Goal: Task Accomplishment & Management: Manage account settings

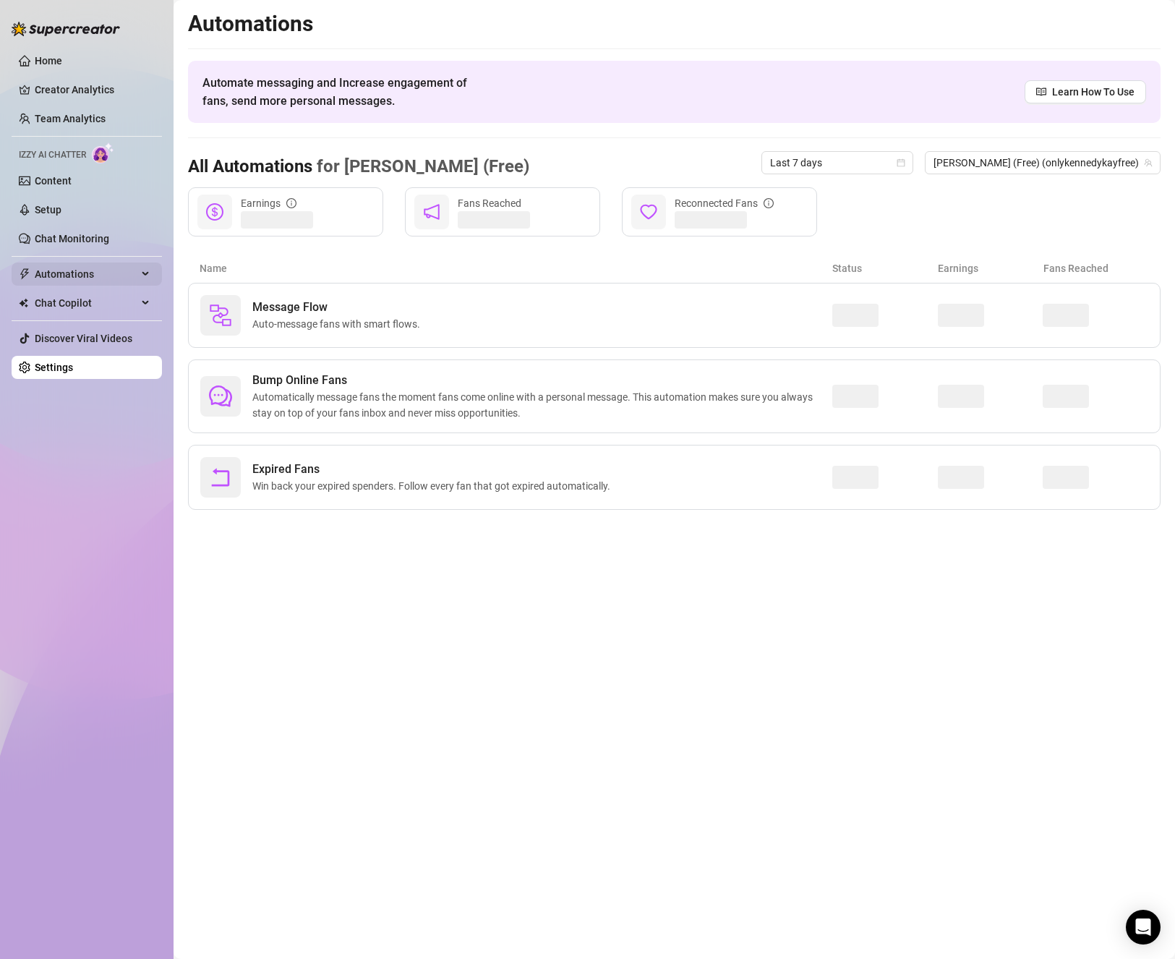
click at [60, 278] on span "Automations" at bounding box center [86, 274] width 103 height 23
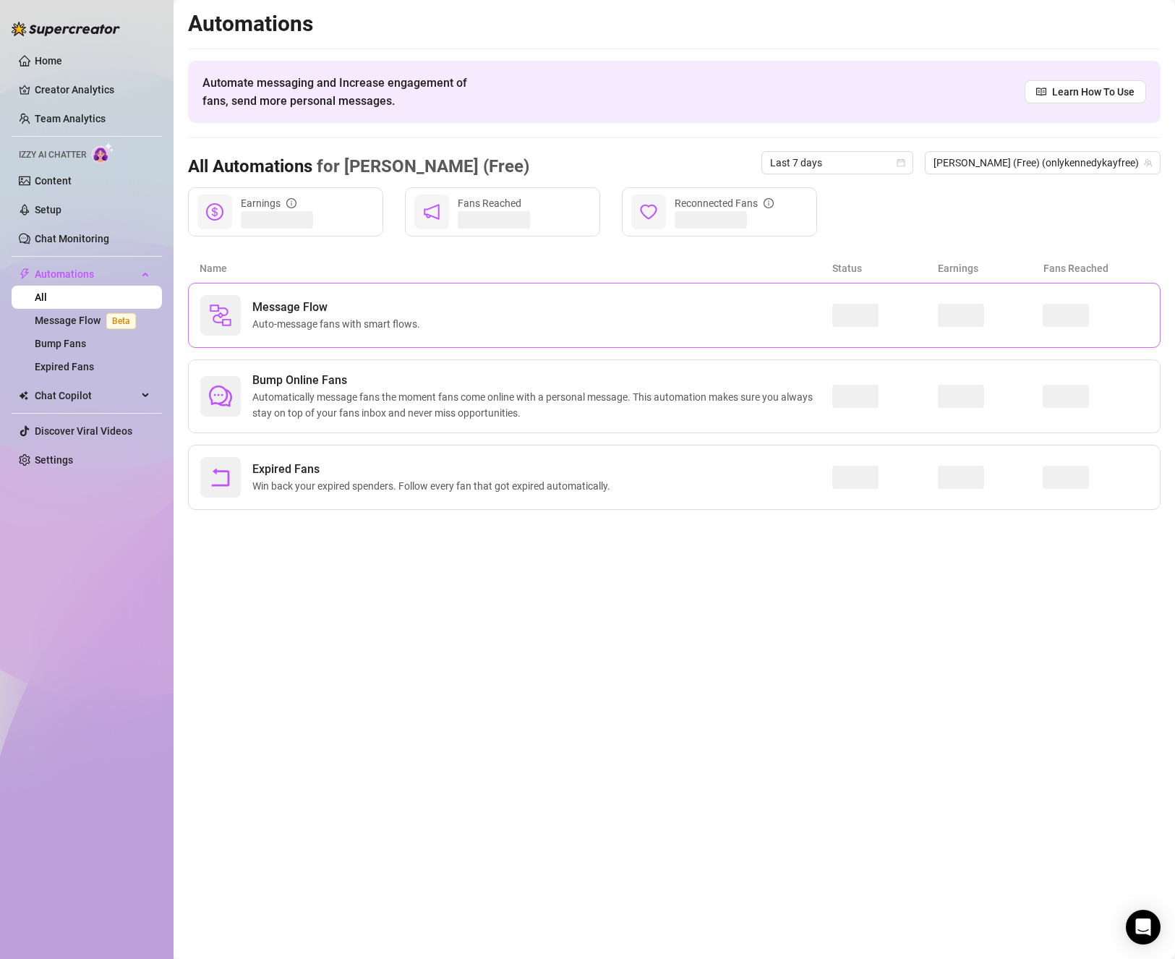
click at [435, 295] on div "Message Flow Auto-message fans with smart flows." at bounding box center [516, 315] width 632 height 40
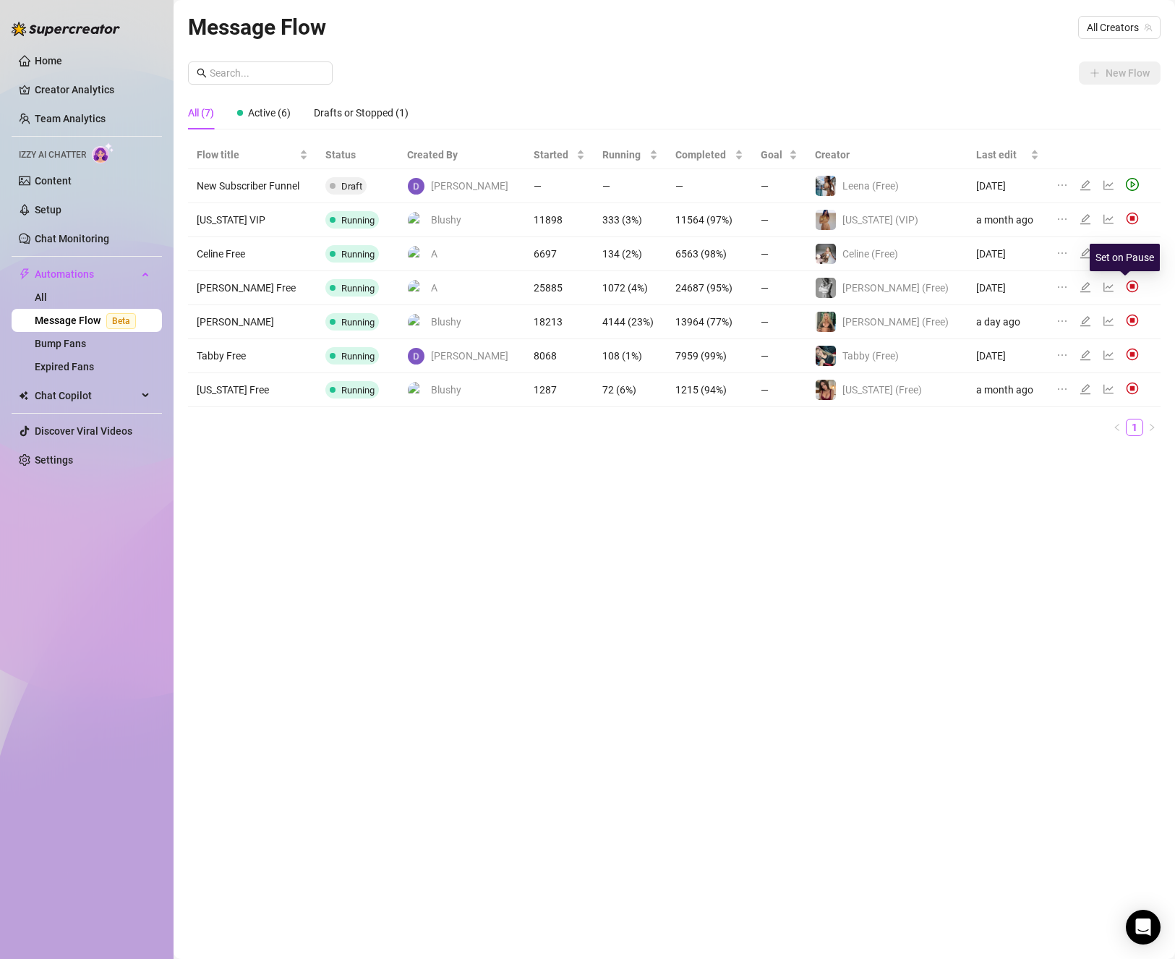
click at [1126, 284] on img at bounding box center [1132, 286] width 13 height 13
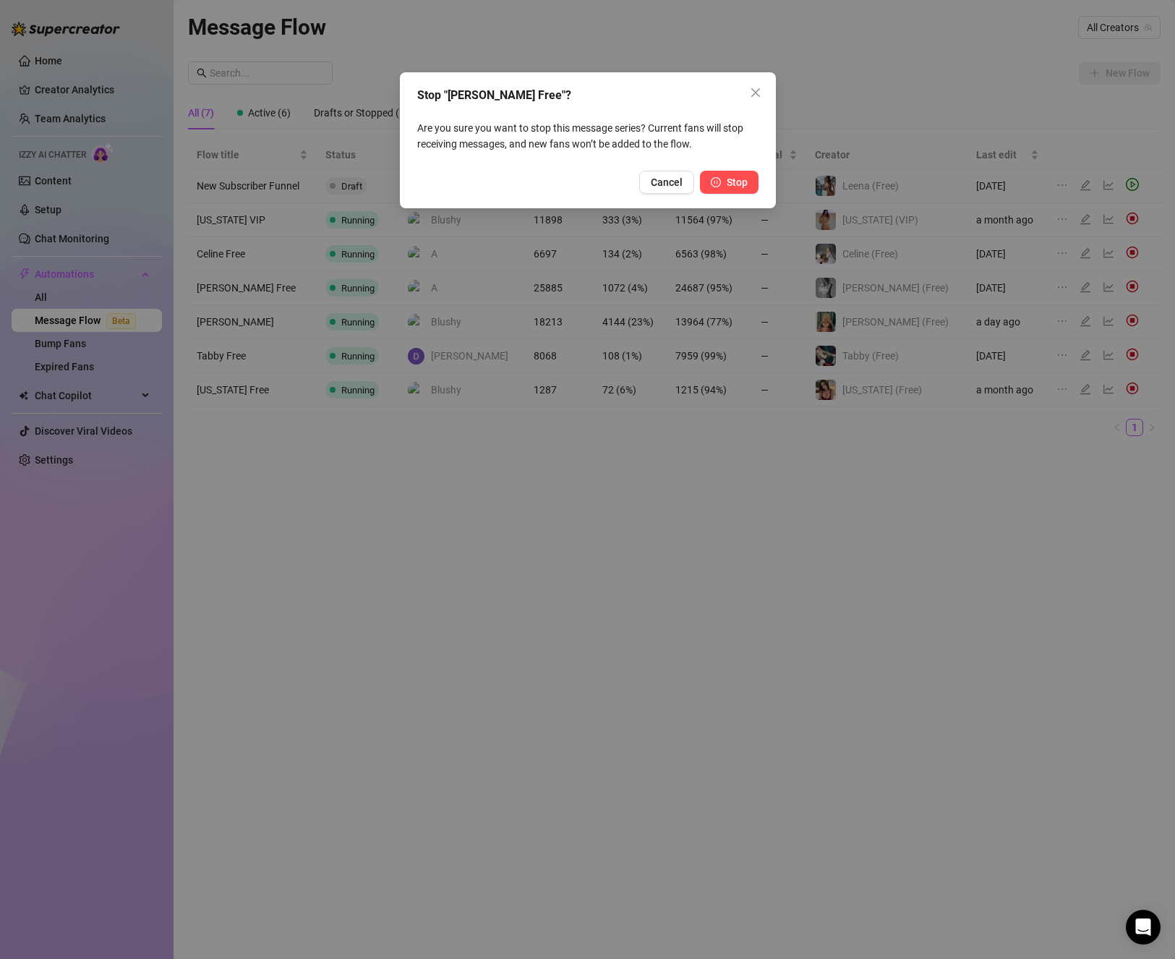
click at [736, 182] on span "Stop" at bounding box center [737, 182] width 21 height 12
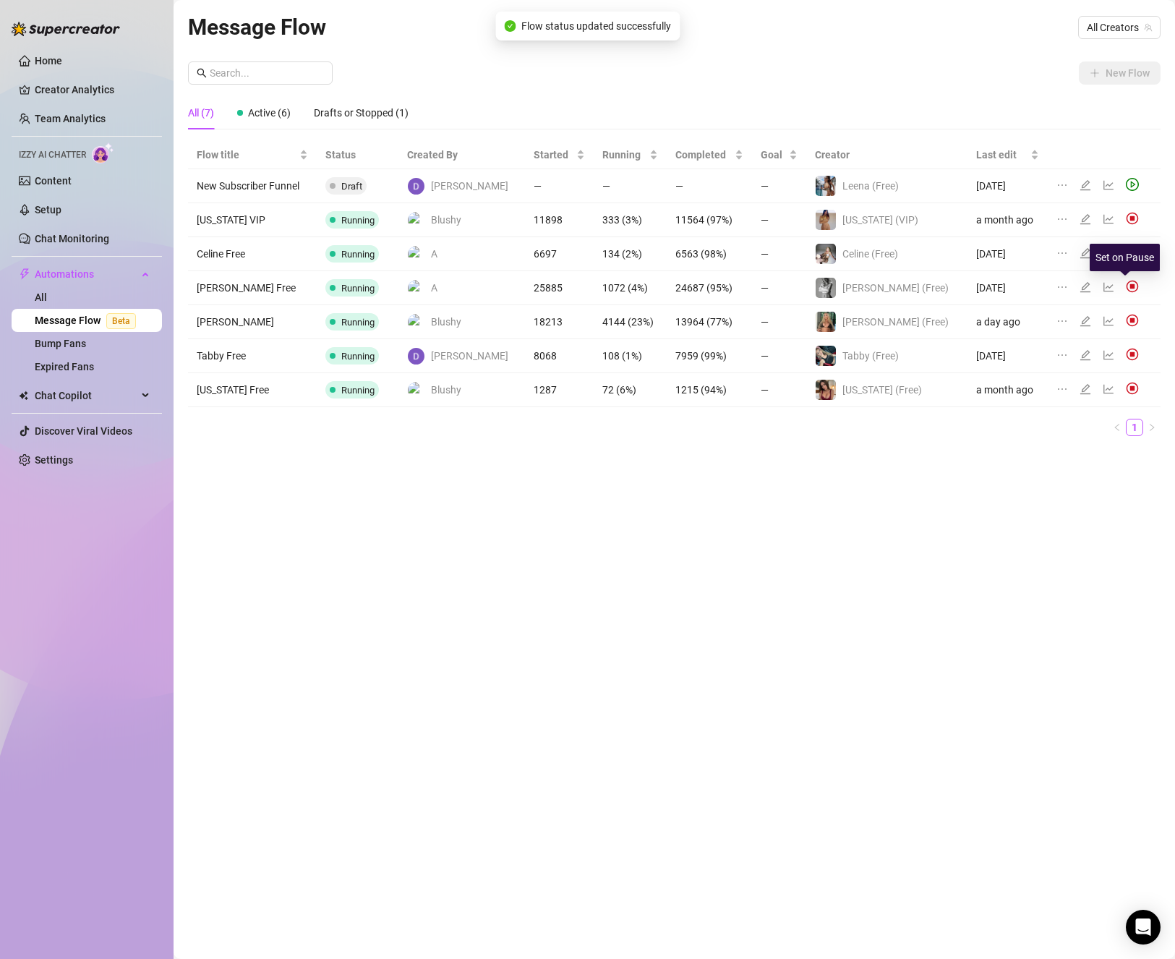
click at [1127, 284] on img at bounding box center [1132, 286] width 13 height 13
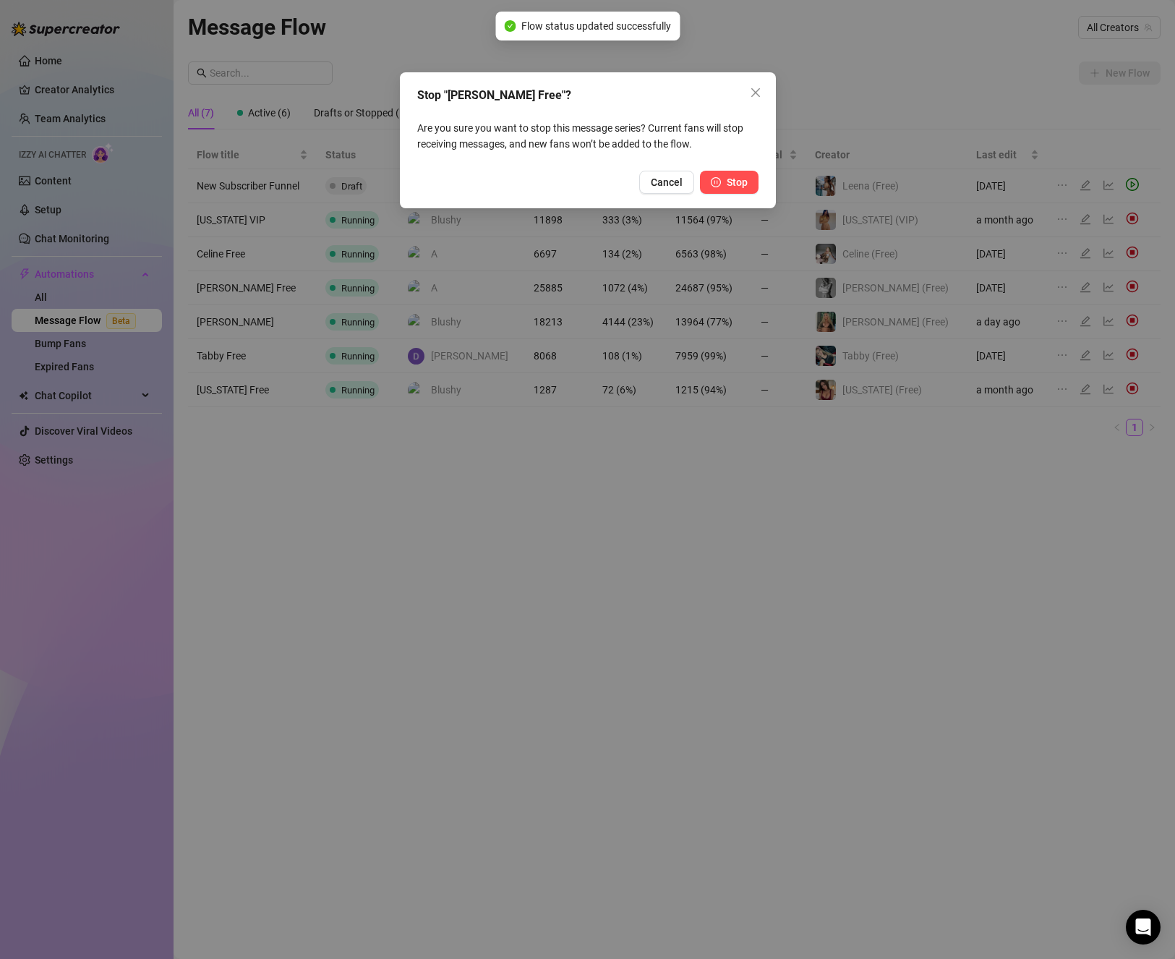
click at [721, 182] on button "Stop" at bounding box center [729, 182] width 59 height 23
